Goal: Transaction & Acquisition: Purchase product/service

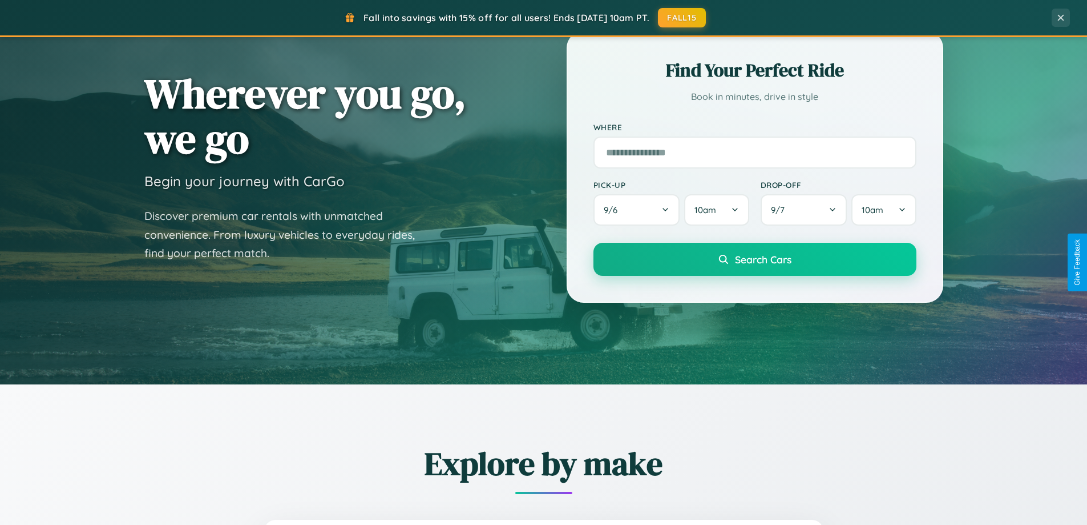
scroll to position [785, 0]
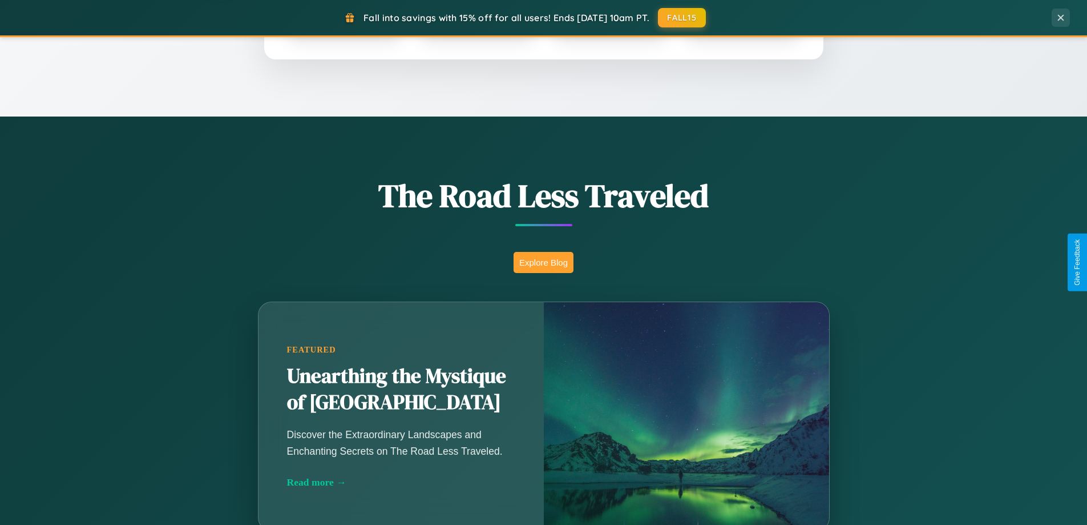
click at [543, 262] on button "Explore Blog" at bounding box center [544, 262] width 60 height 21
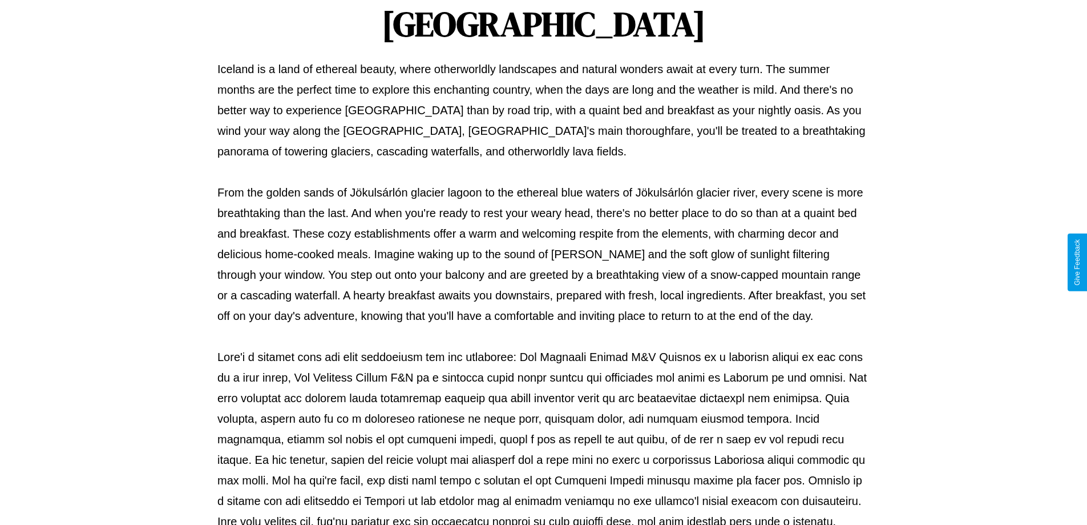
scroll to position [369, 0]
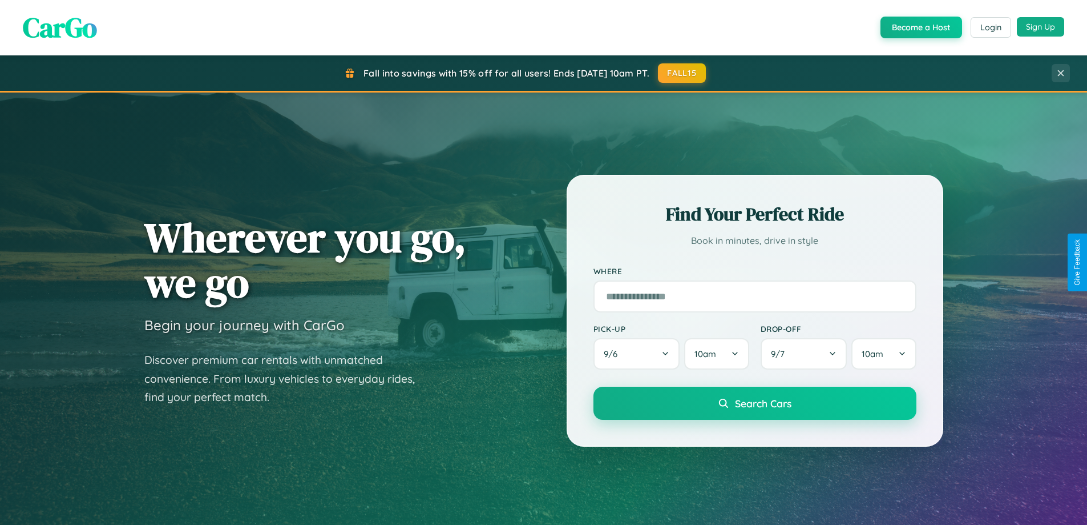
click at [1041, 27] on button "Sign Up" at bounding box center [1040, 26] width 47 height 19
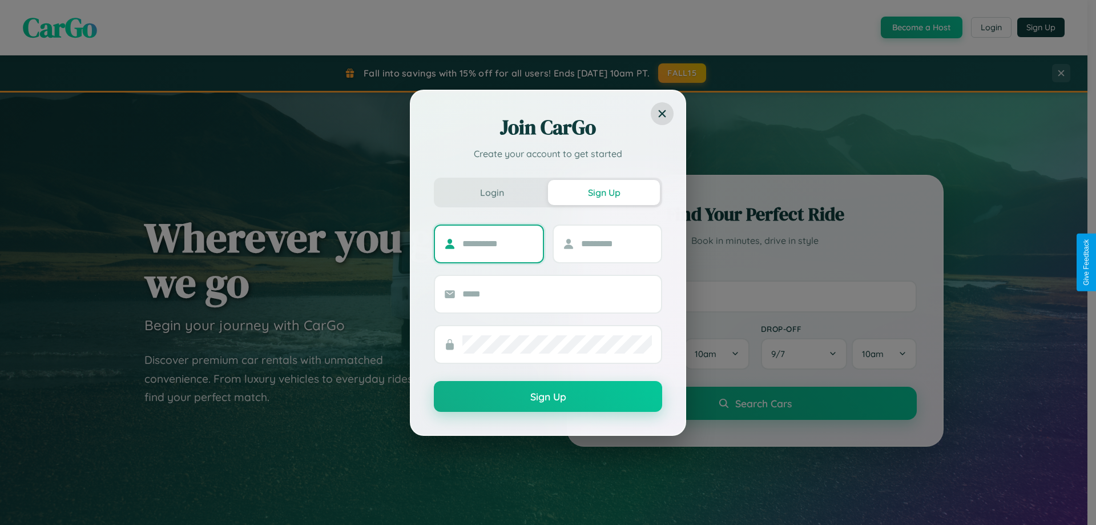
click at [498, 243] on input "text" at bounding box center [497, 244] width 71 height 18
type input "******"
click at [616, 243] on input "text" at bounding box center [616, 244] width 71 height 18
type input "******"
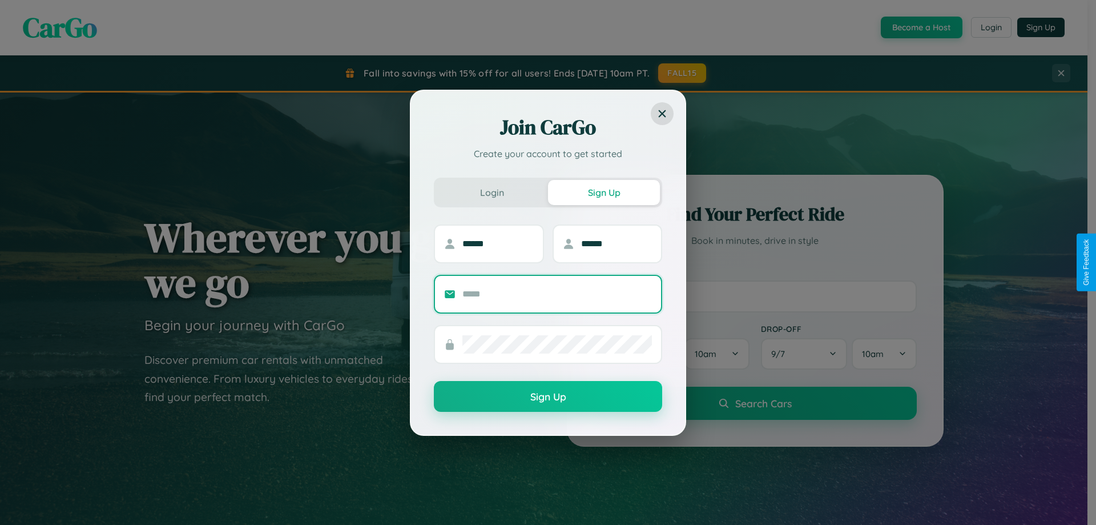
click at [557, 293] on input "text" at bounding box center [557, 294] width 190 height 18
type input "**********"
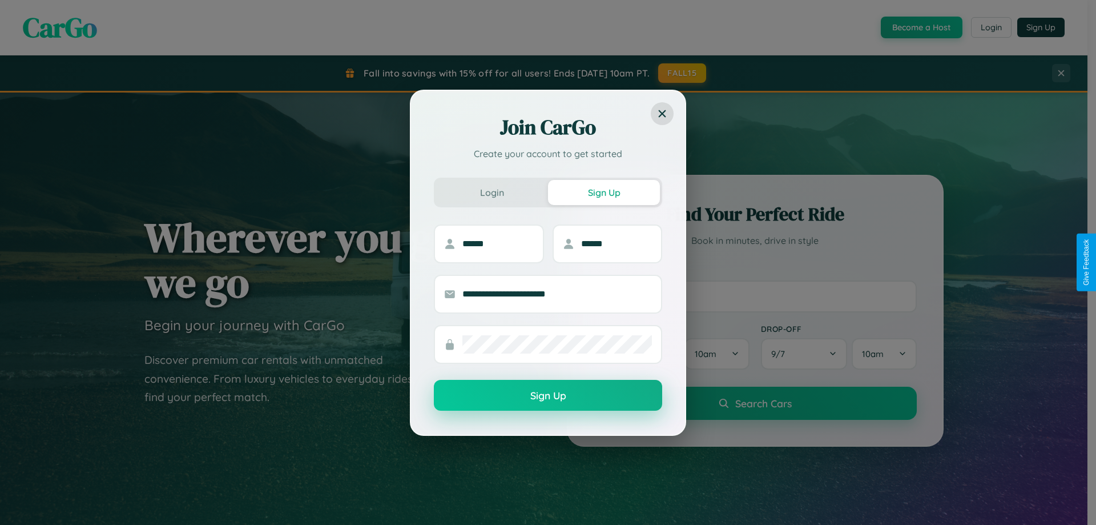
click at [548, 395] on button "Sign Up" at bounding box center [548, 395] width 228 height 31
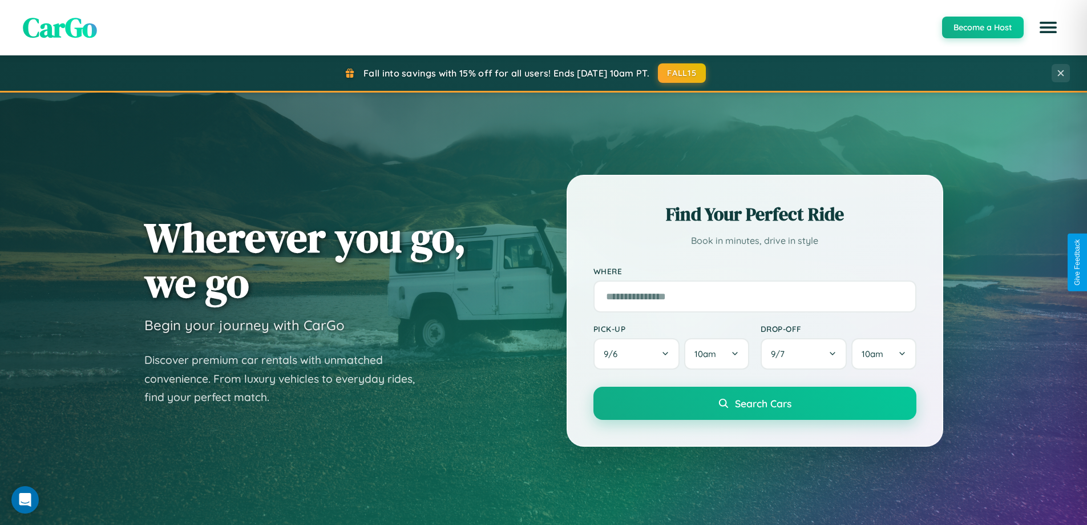
scroll to position [1337, 0]
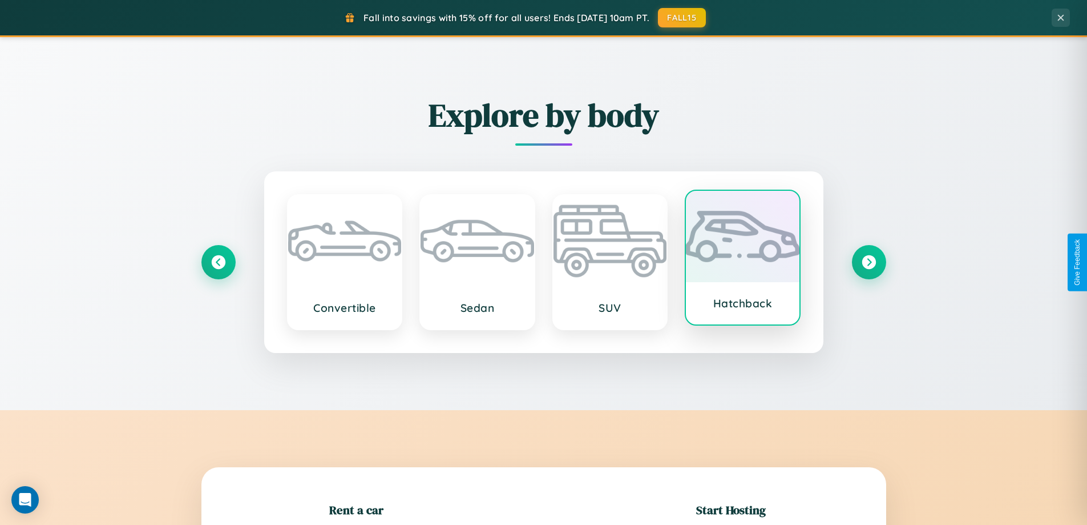
click at [743, 259] on div at bounding box center [743, 236] width 114 height 91
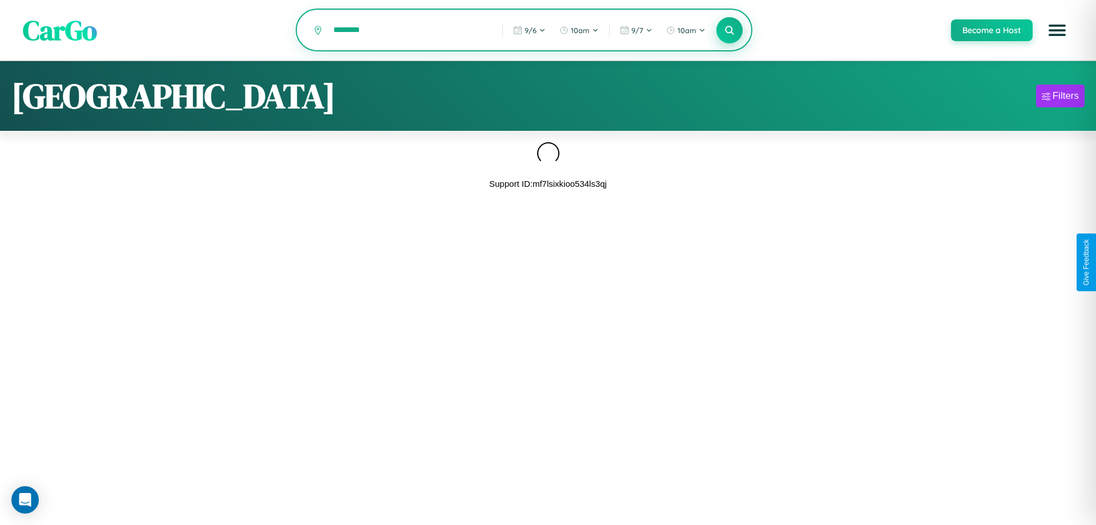
type input "********"
click at [729, 31] on icon at bounding box center [729, 30] width 11 height 11
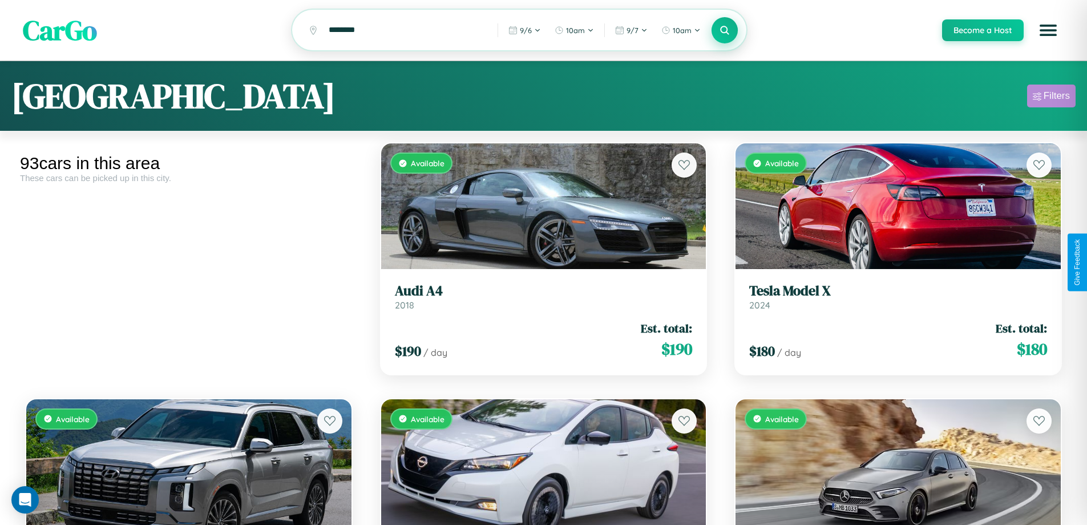
click at [1051, 98] on div "Filters" at bounding box center [1057, 95] width 26 height 11
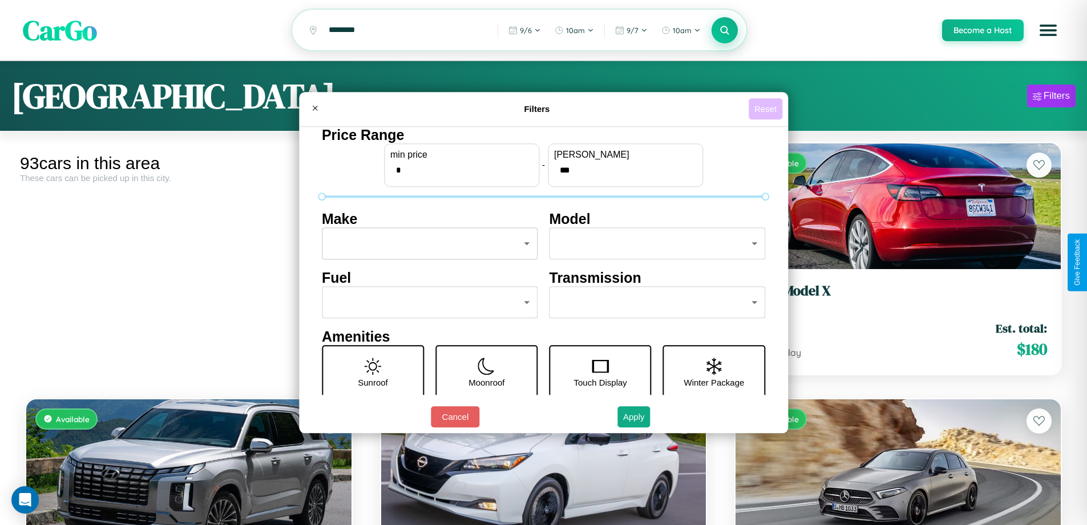
click at [767, 108] on button "Reset" at bounding box center [766, 108] width 34 height 21
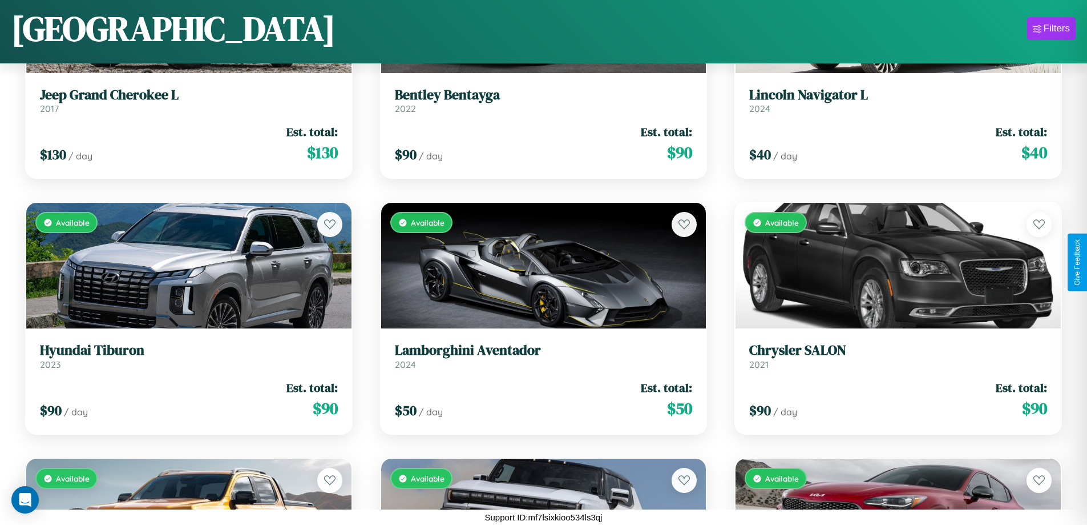
scroll to position [4506, 0]
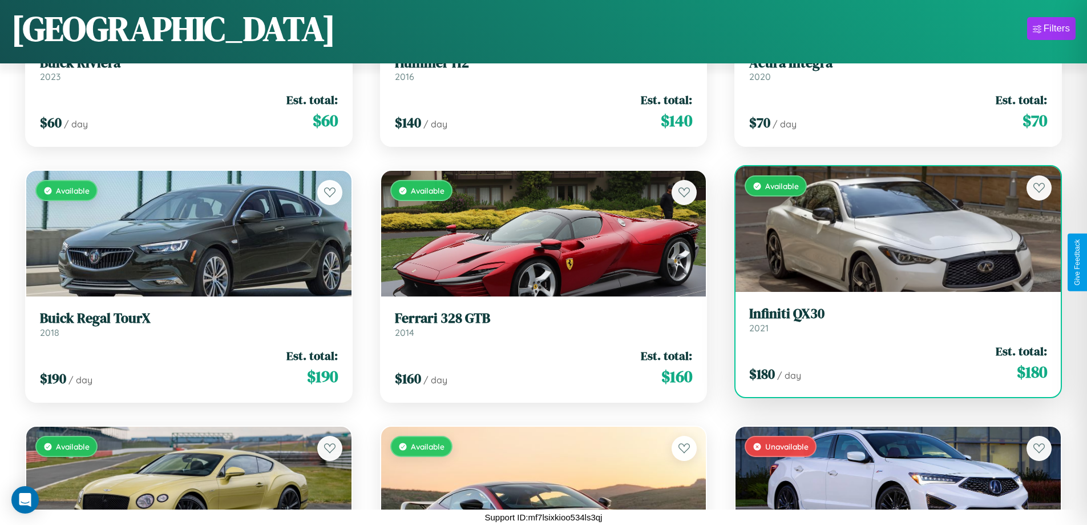
click at [891, 322] on link "Infiniti QX30 2021" at bounding box center [898, 319] width 298 height 28
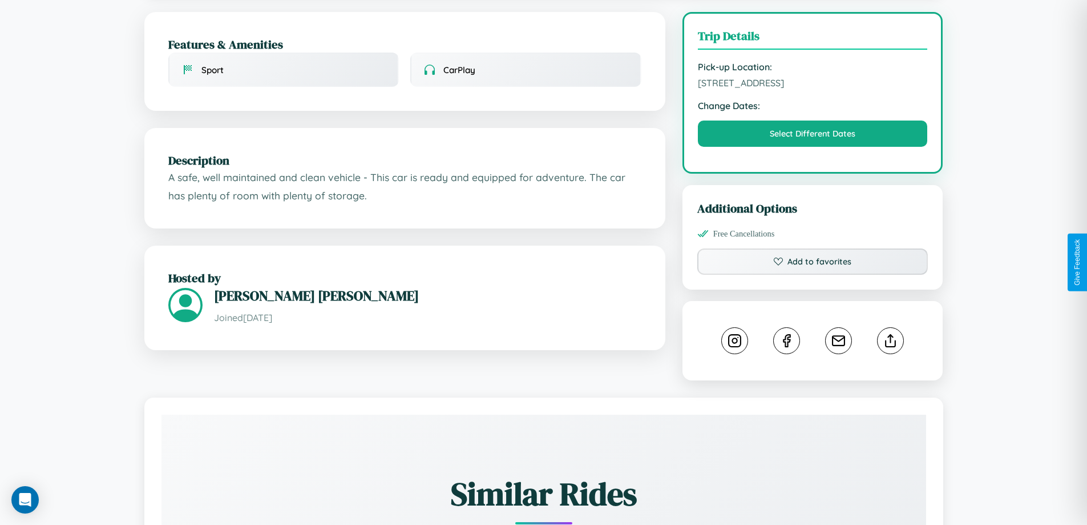
scroll to position [296, 0]
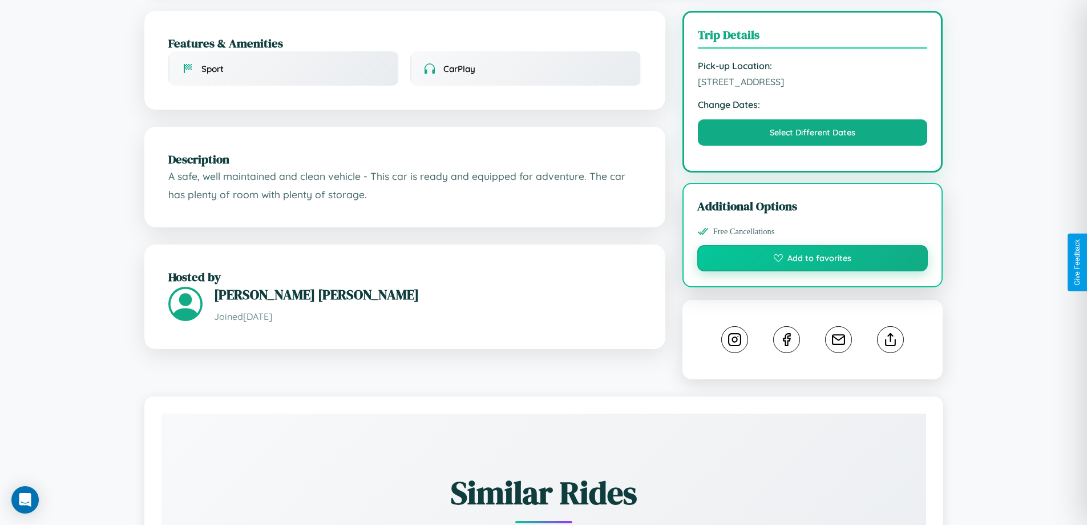
click at [813, 261] on button "Add to favorites" at bounding box center [813, 258] width 231 height 26
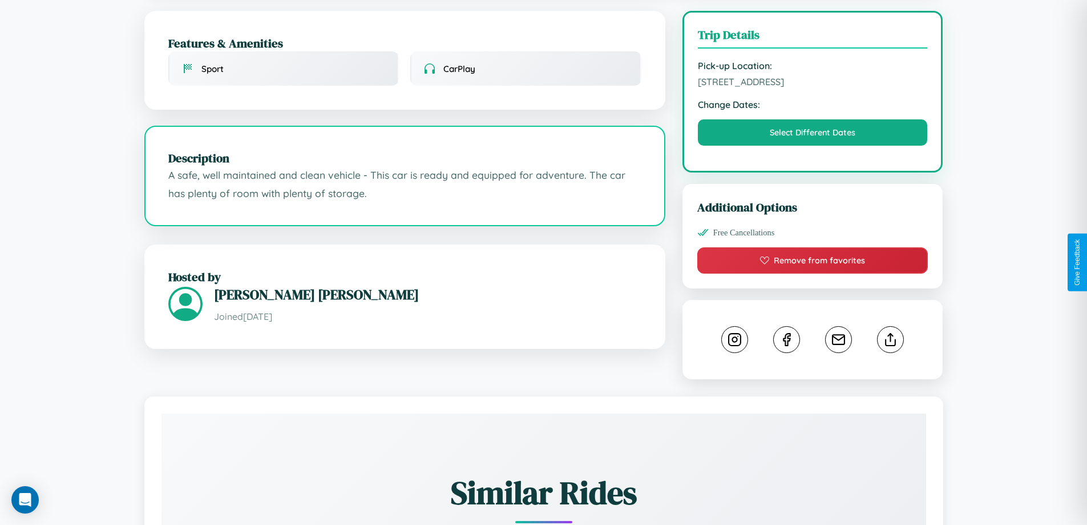
scroll to position [375, 0]
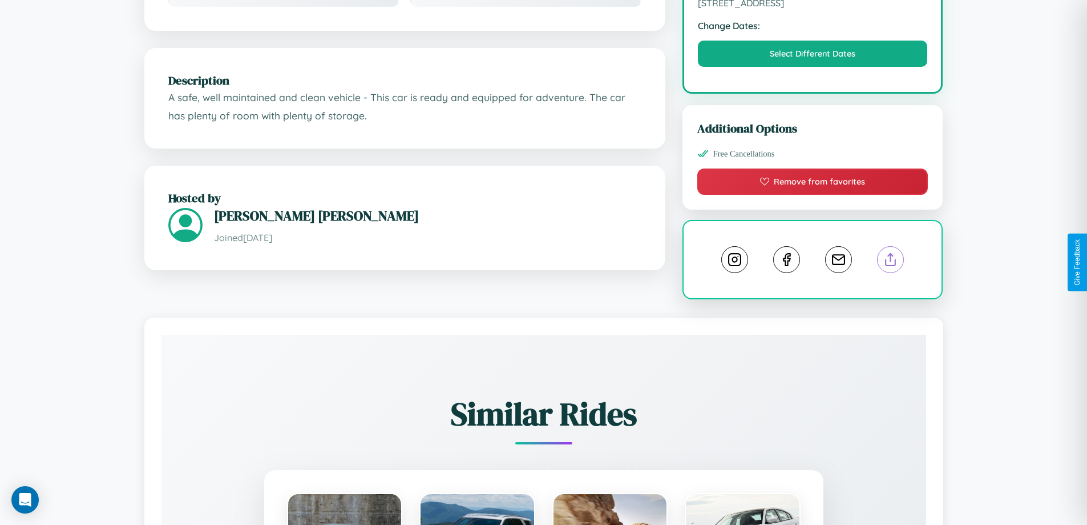
click at [891, 261] on line at bounding box center [891, 257] width 0 height 8
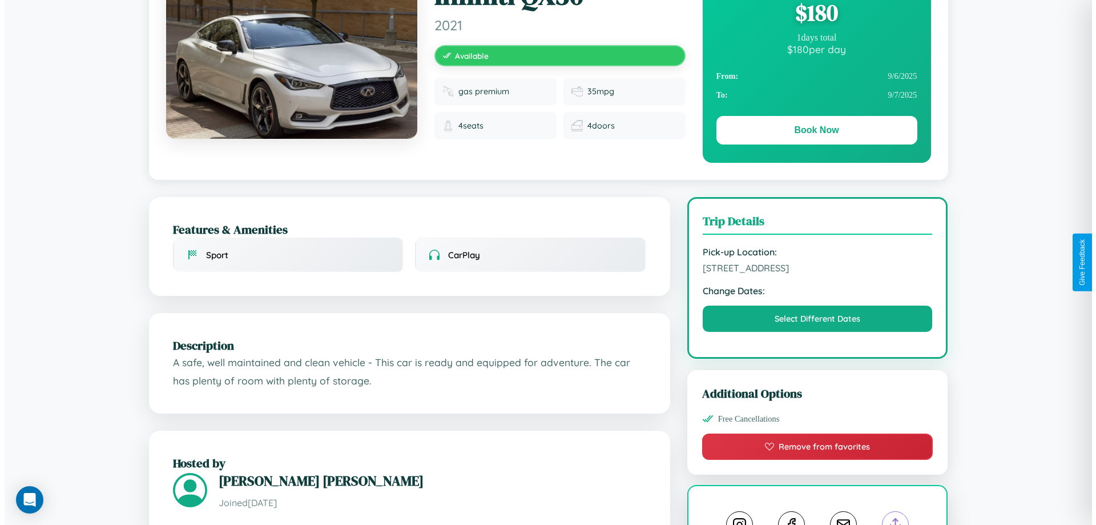
scroll to position [0, 0]
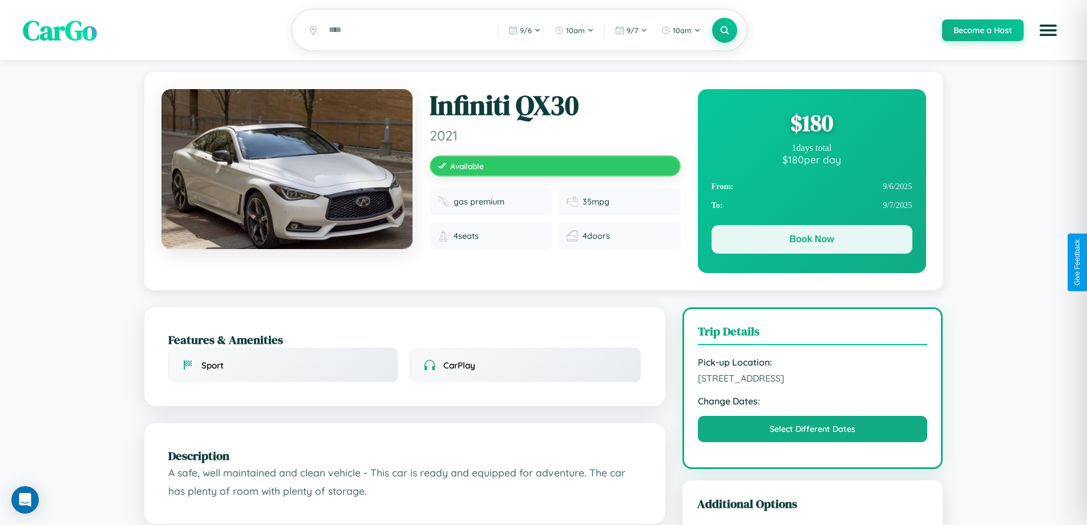
click at [812, 241] on button "Book Now" at bounding box center [812, 239] width 201 height 29
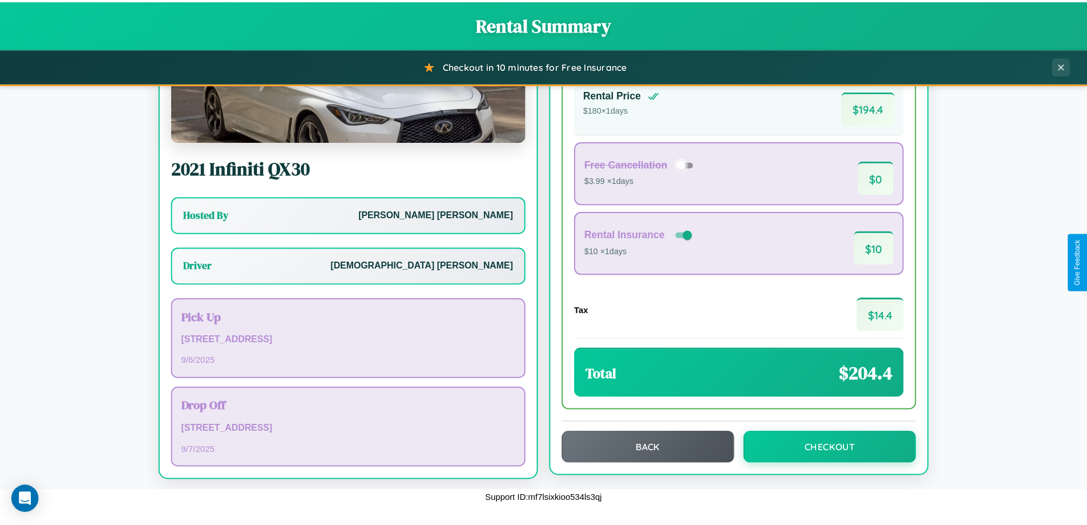
scroll to position [82, 0]
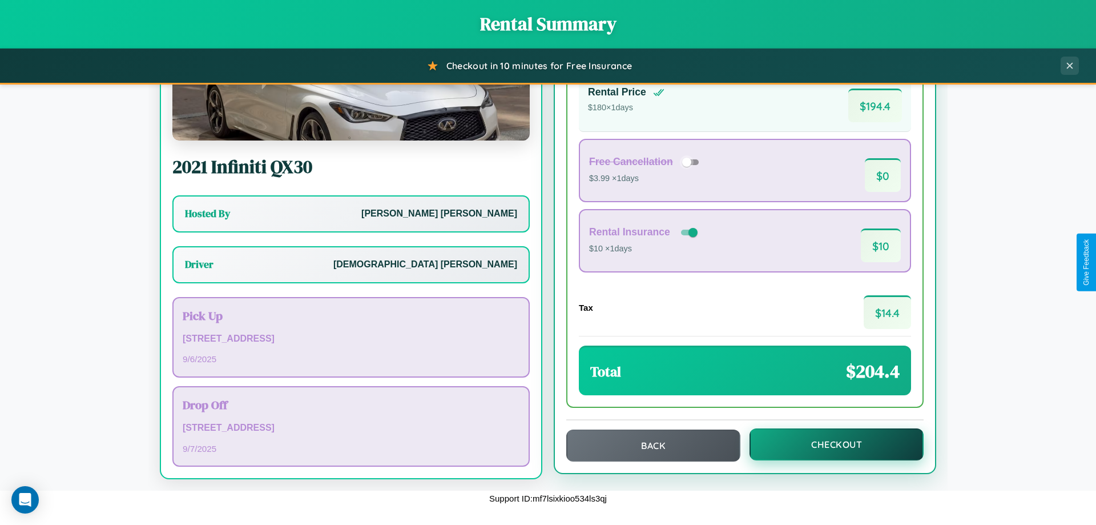
click at [829, 444] on button "Checkout" at bounding box center [836, 444] width 174 height 32
